Goal: Transaction & Acquisition: Obtain resource

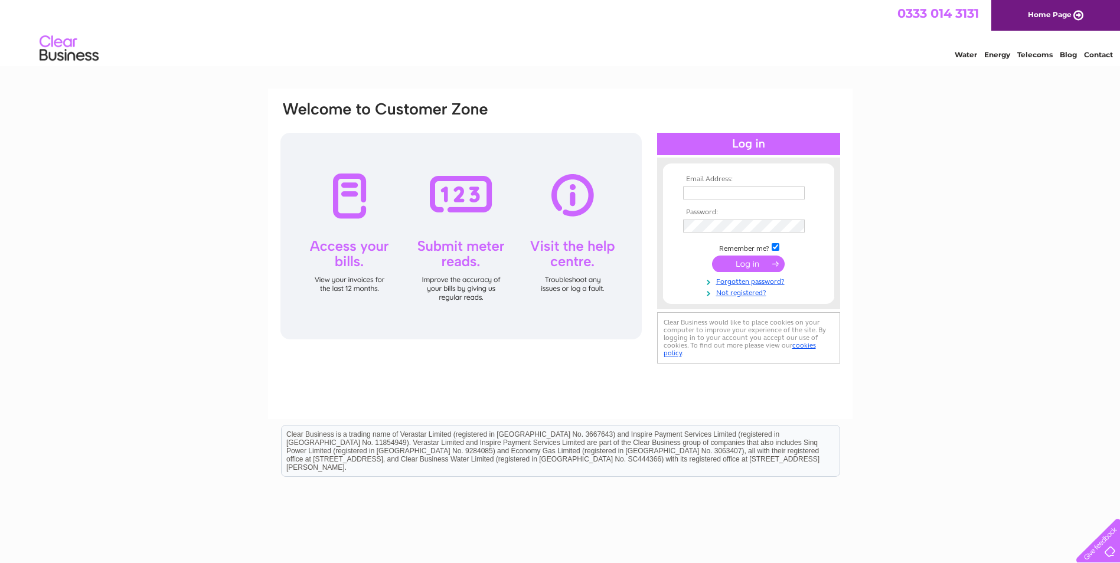
type input "[EMAIL_ADDRESS][DOMAIN_NAME]"
click at [755, 263] on input "submit" at bounding box center [748, 264] width 73 height 17
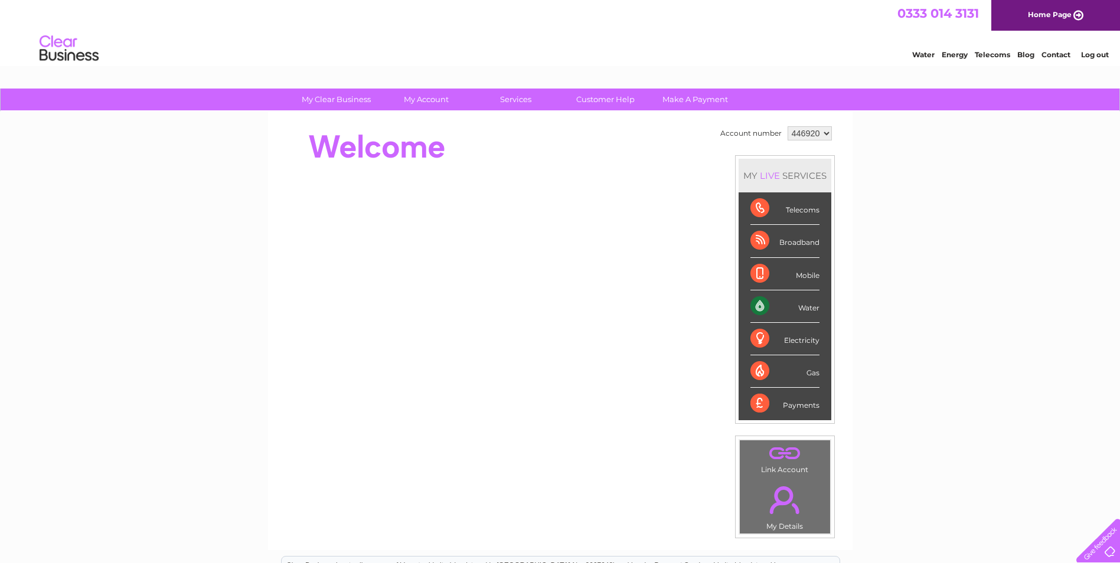
click at [758, 310] on div "Water" at bounding box center [784, 306] width 69 height 32
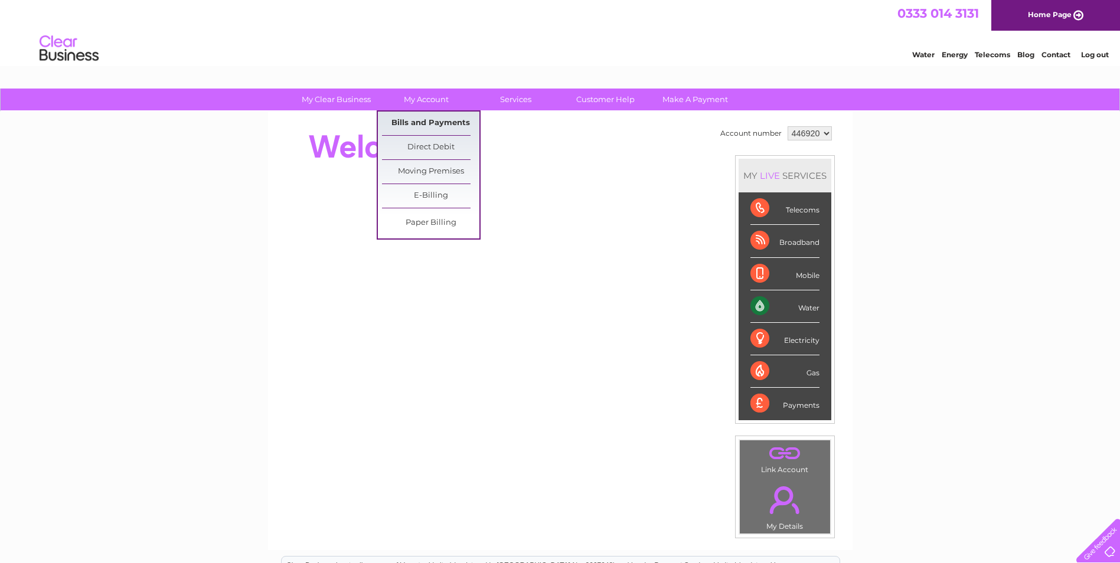
click at [430, 119] on link "Bills and Payments" at bounding box center [430, 124] width 97 height 24
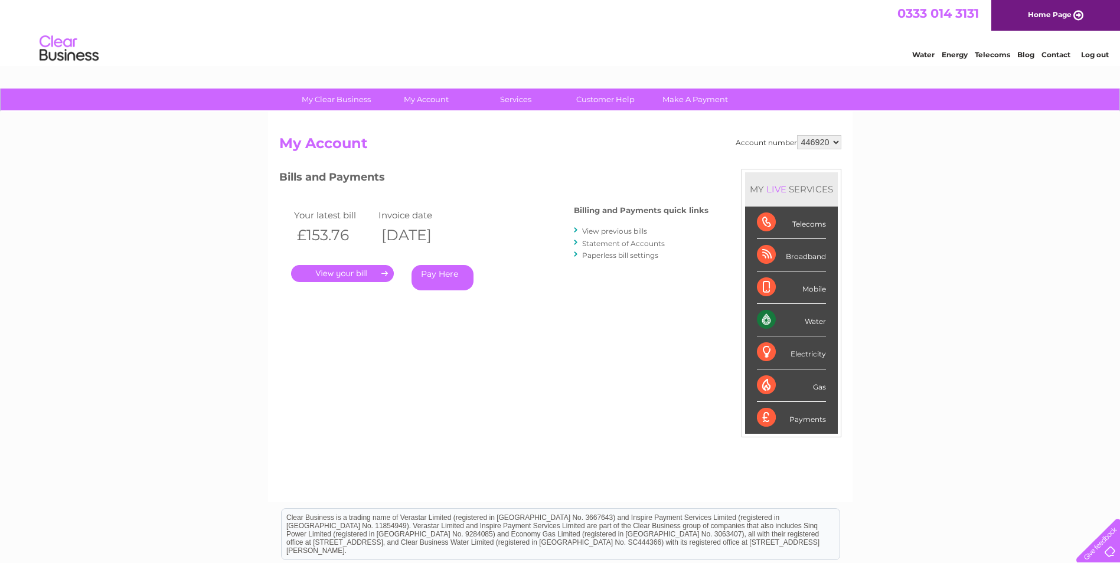
click at [356, 274] on link "." at bounding box center [342, 273] width 103 height 17
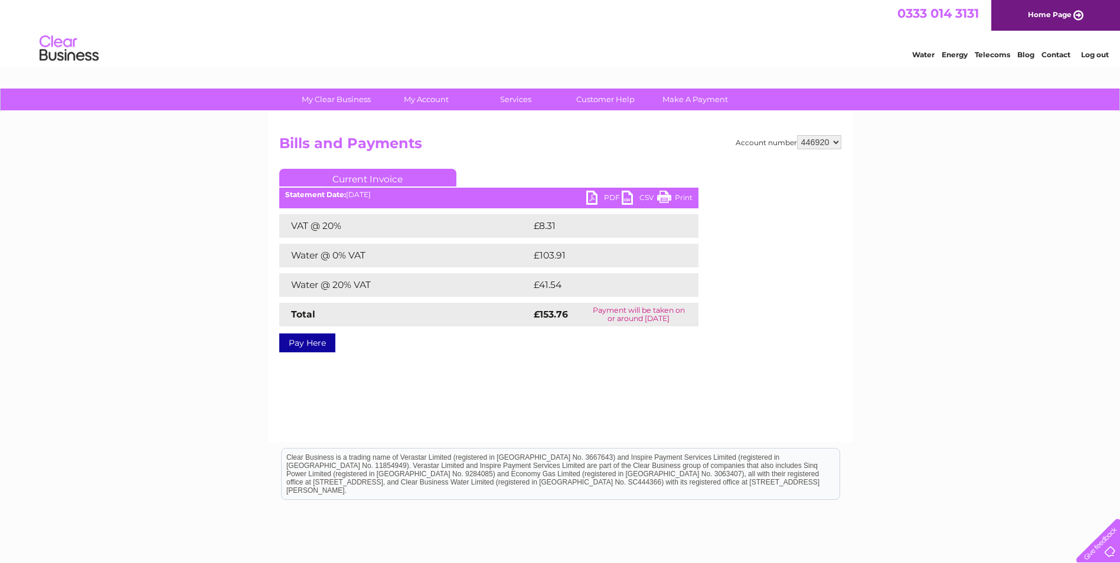
click at [599, 197] on link "PDF" at bounding box center [603, 199] width 35 height 17
click at [596, 196] on link "PDF" at bounding box center [603, 199] width 35 height 17
